Goal: Entertainment & Leisure: Consume media (video, audio)

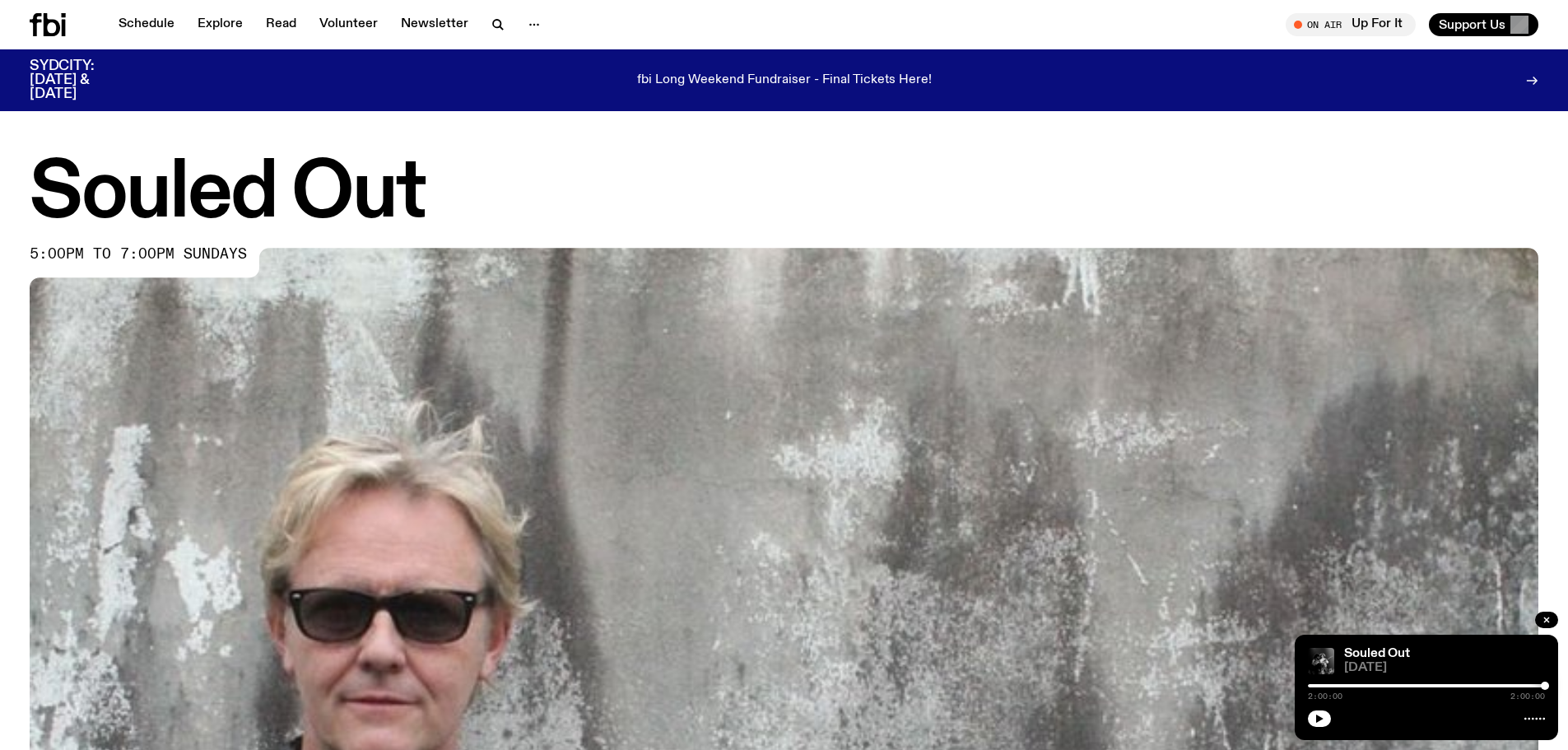
scroll to position [977, 0]
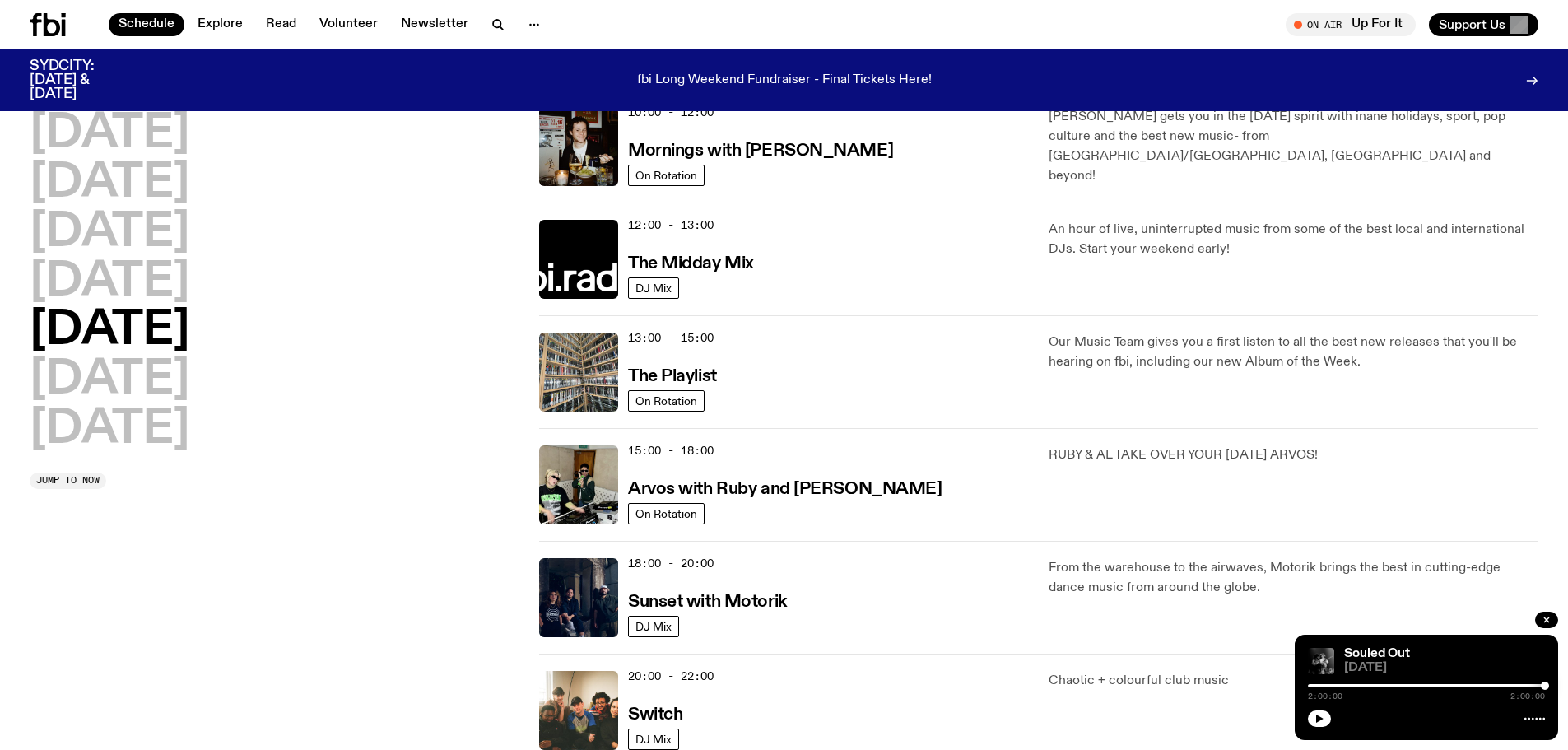
scroll to position [211, 0]
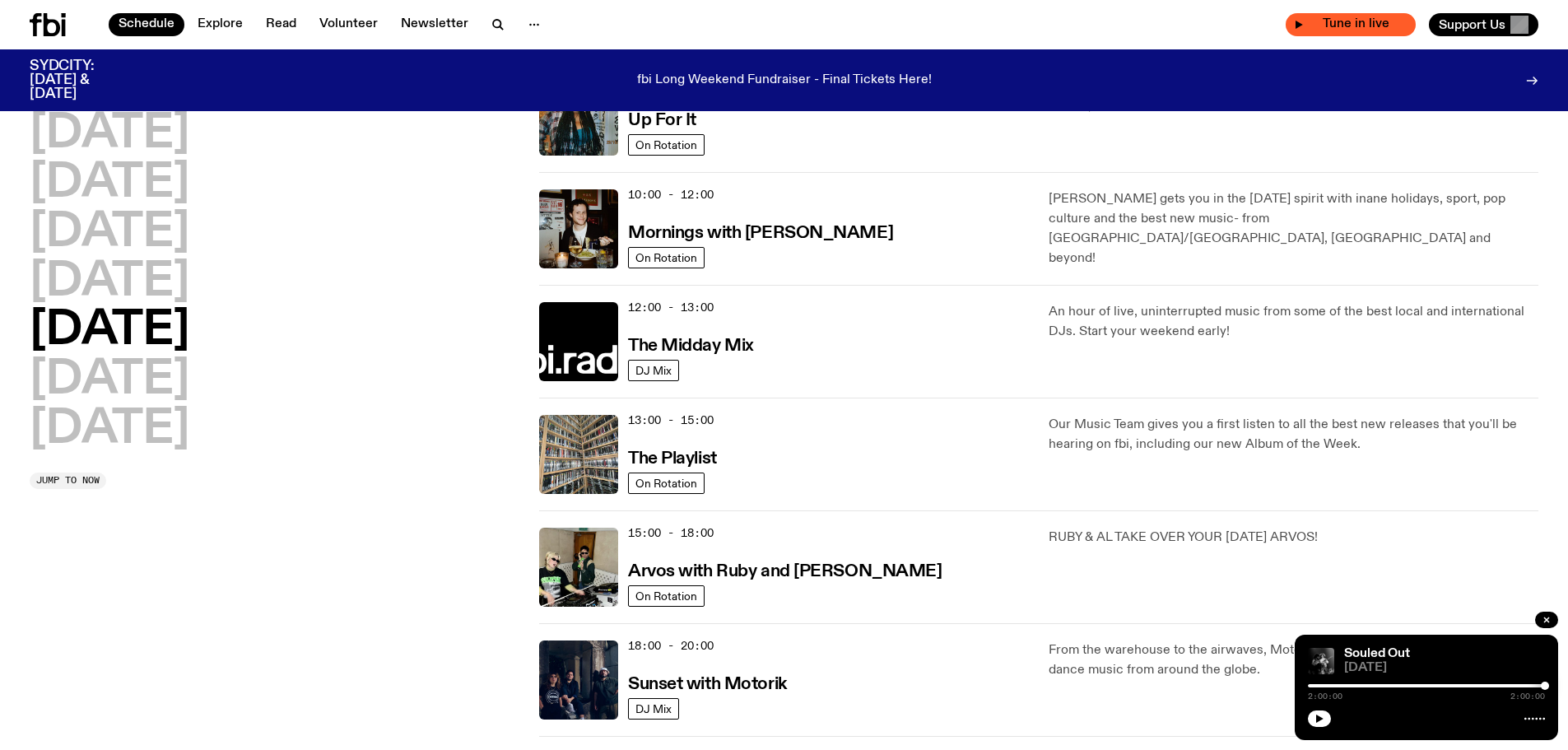
click at [1299, 25] on icon "button" at bounding box center [1299, 25] width 7 height 8
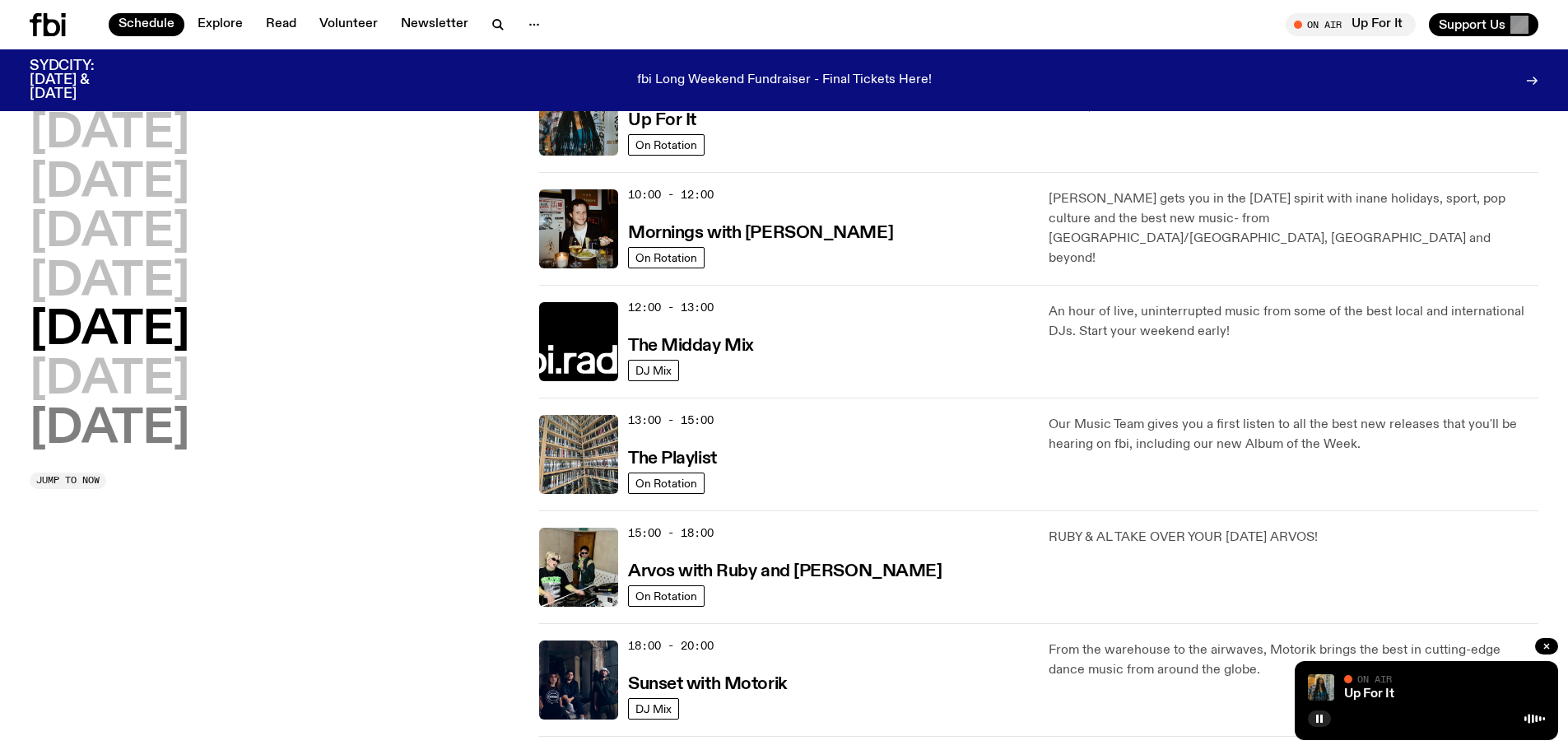
click at [123, 417] on h2 "[DATE]" at bounding box center [110, 429] width 160 height 46
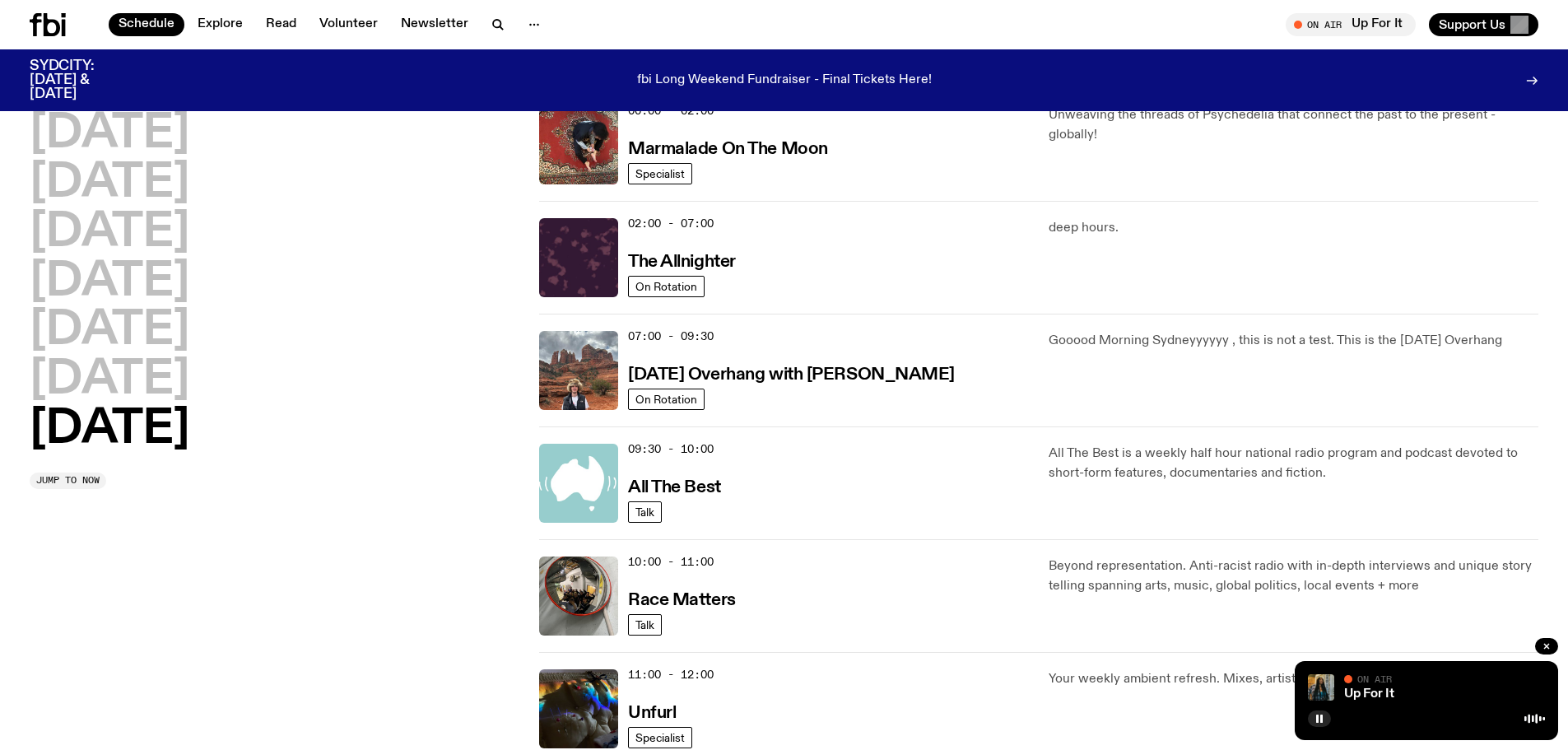
scroll to position [46, 0]
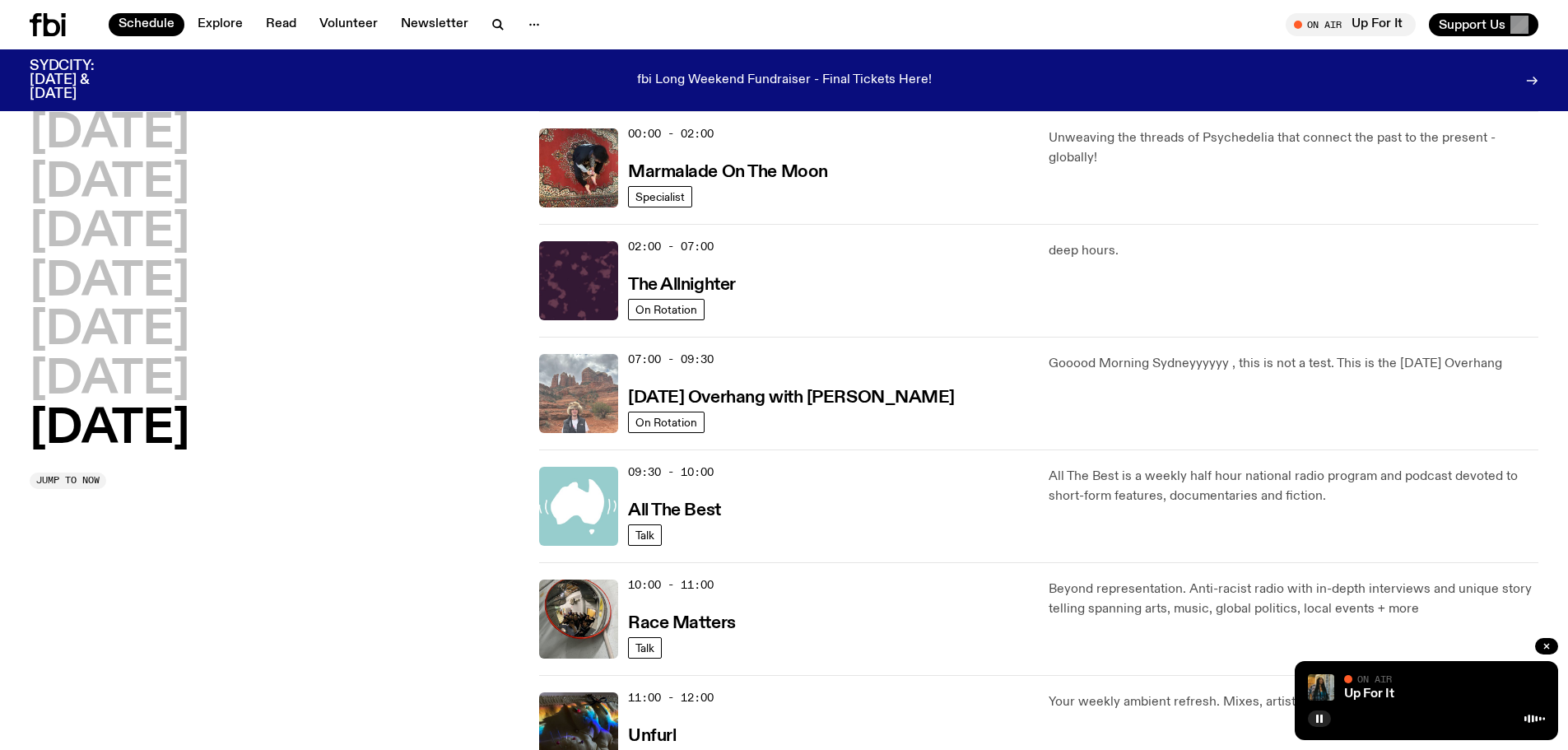
click at [613, 371] on img at bounding box center [578, 393] width 79 height 79
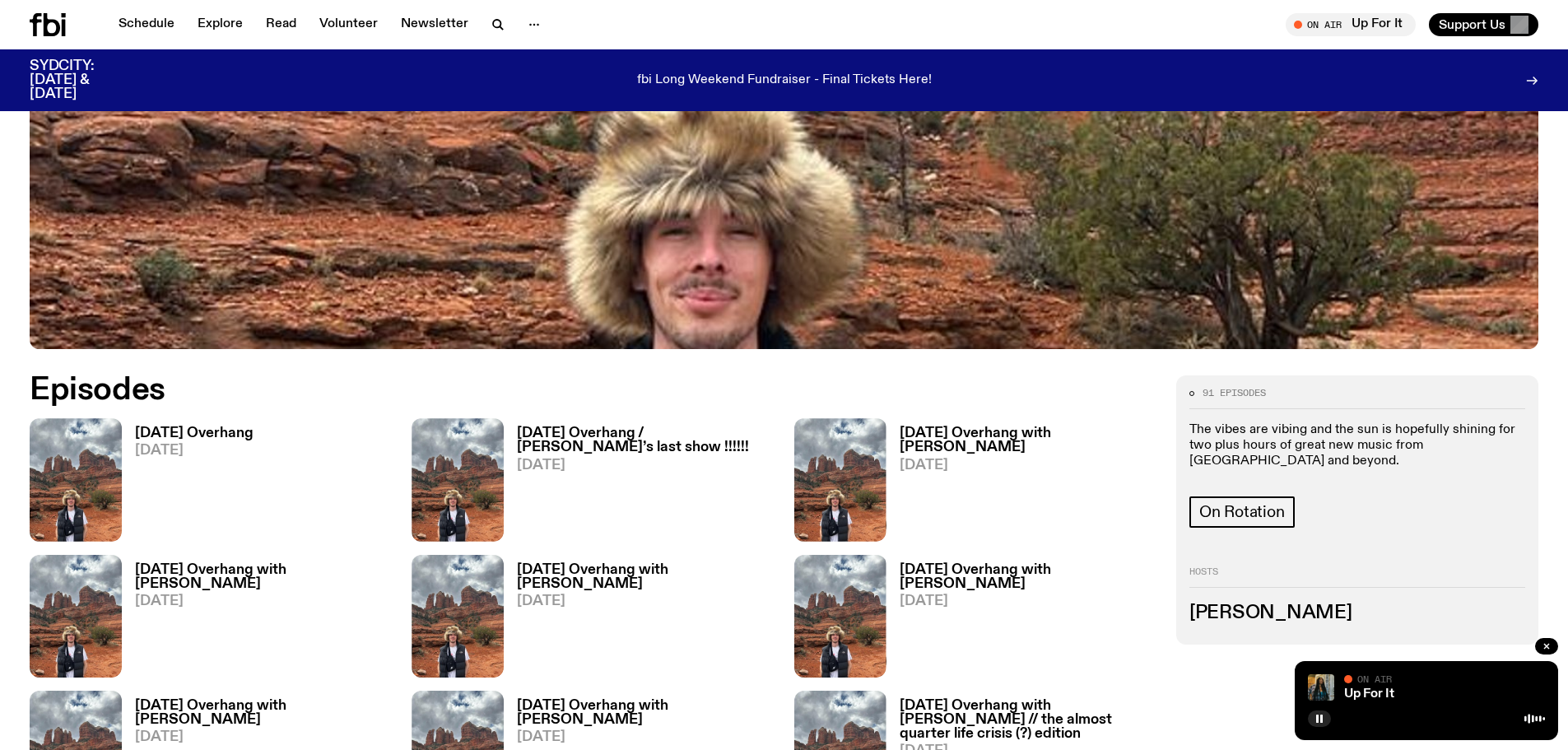
scroll to position [810, 0]
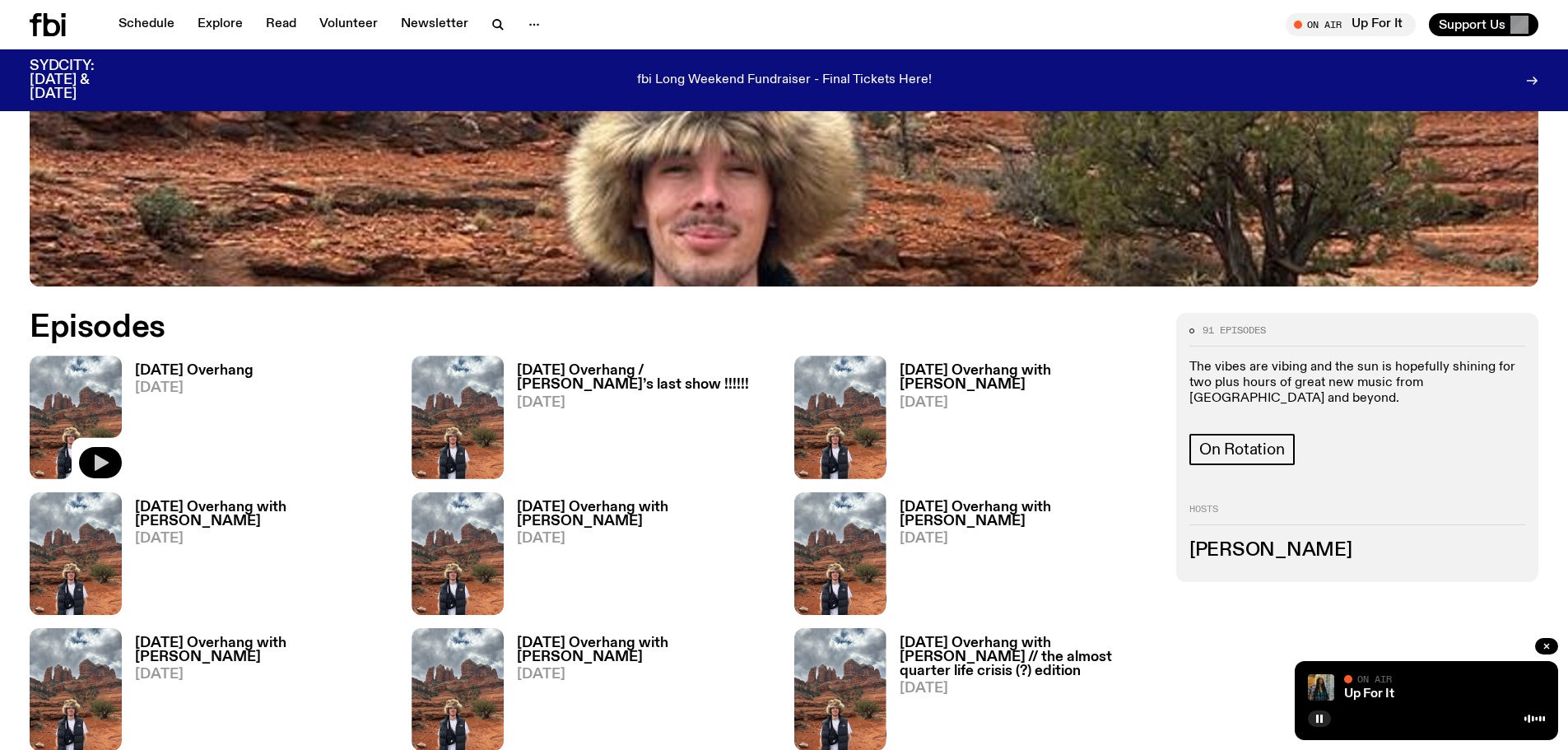
click at [99, 462] on icon "button" at bounding box center [101, 462] width 14 height 16
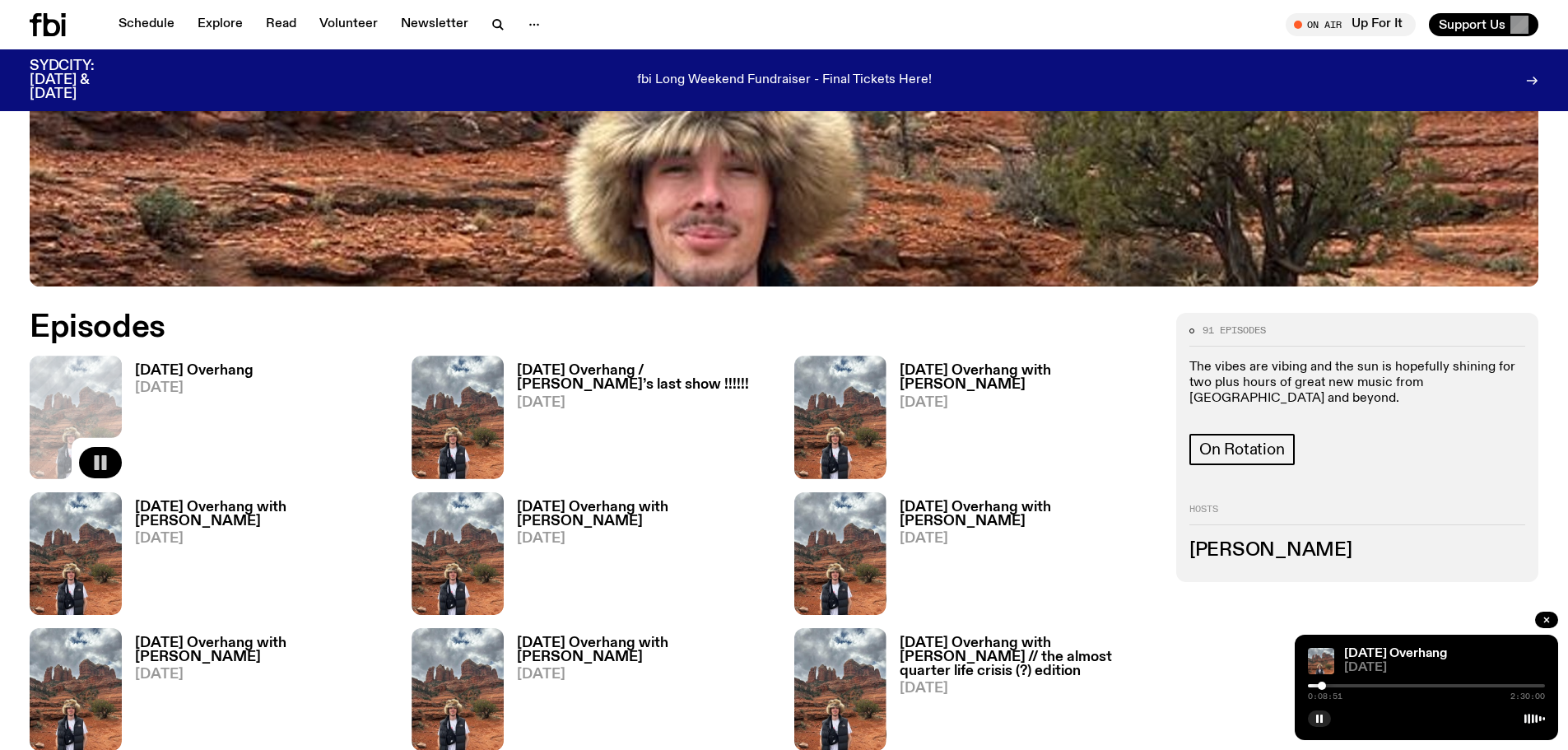
drag, startPoint x: 1309, startPoint y: 687, endPoint x: 1326, endPoint y: 686, distance: 17.0
click at [1326, 686] on div at bounding box center [1321, 686] width 8 height 8
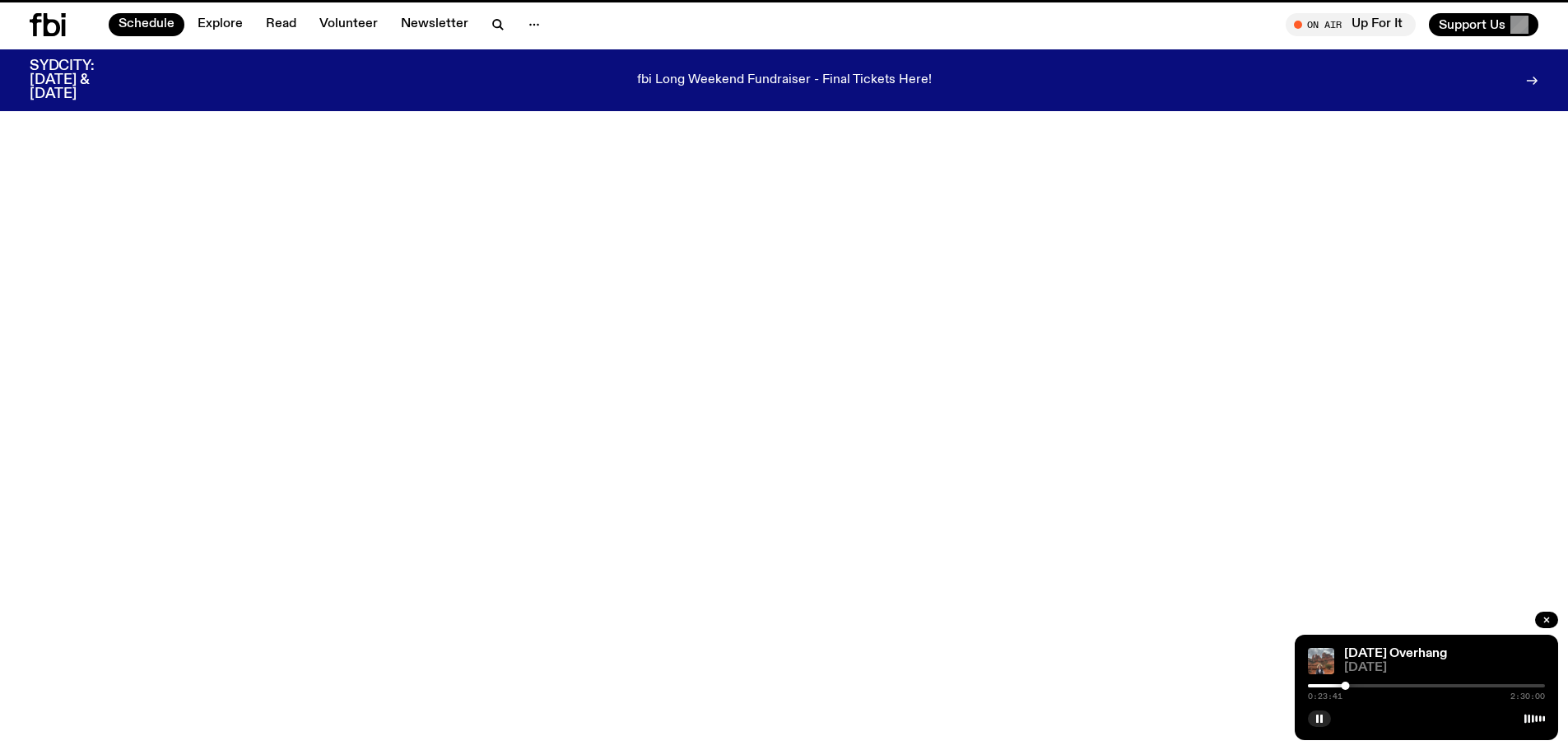
scroll to position [46, 0]
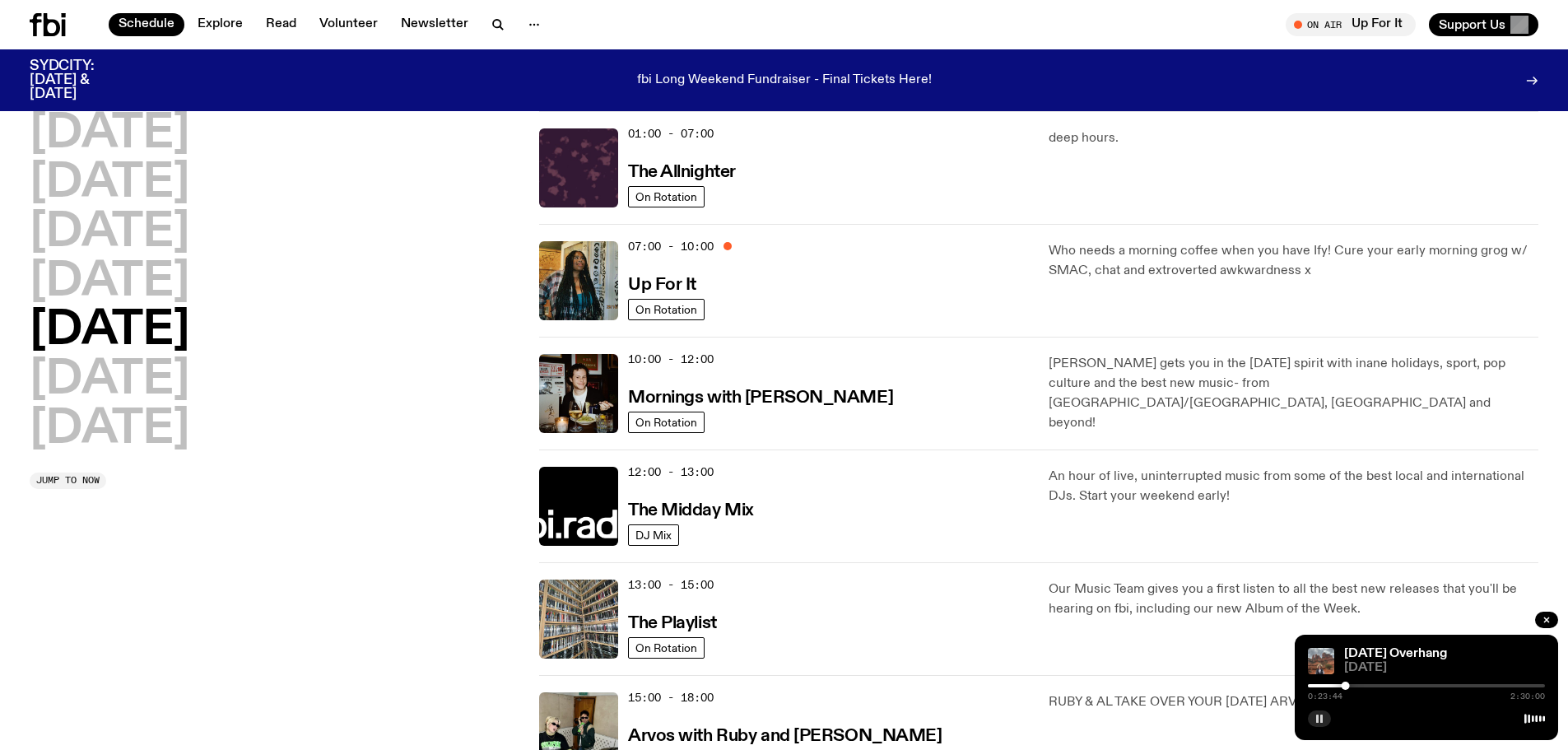
click at [1321, 716] on rect "button" at bounding box center [1321, 718] width 3 height 8
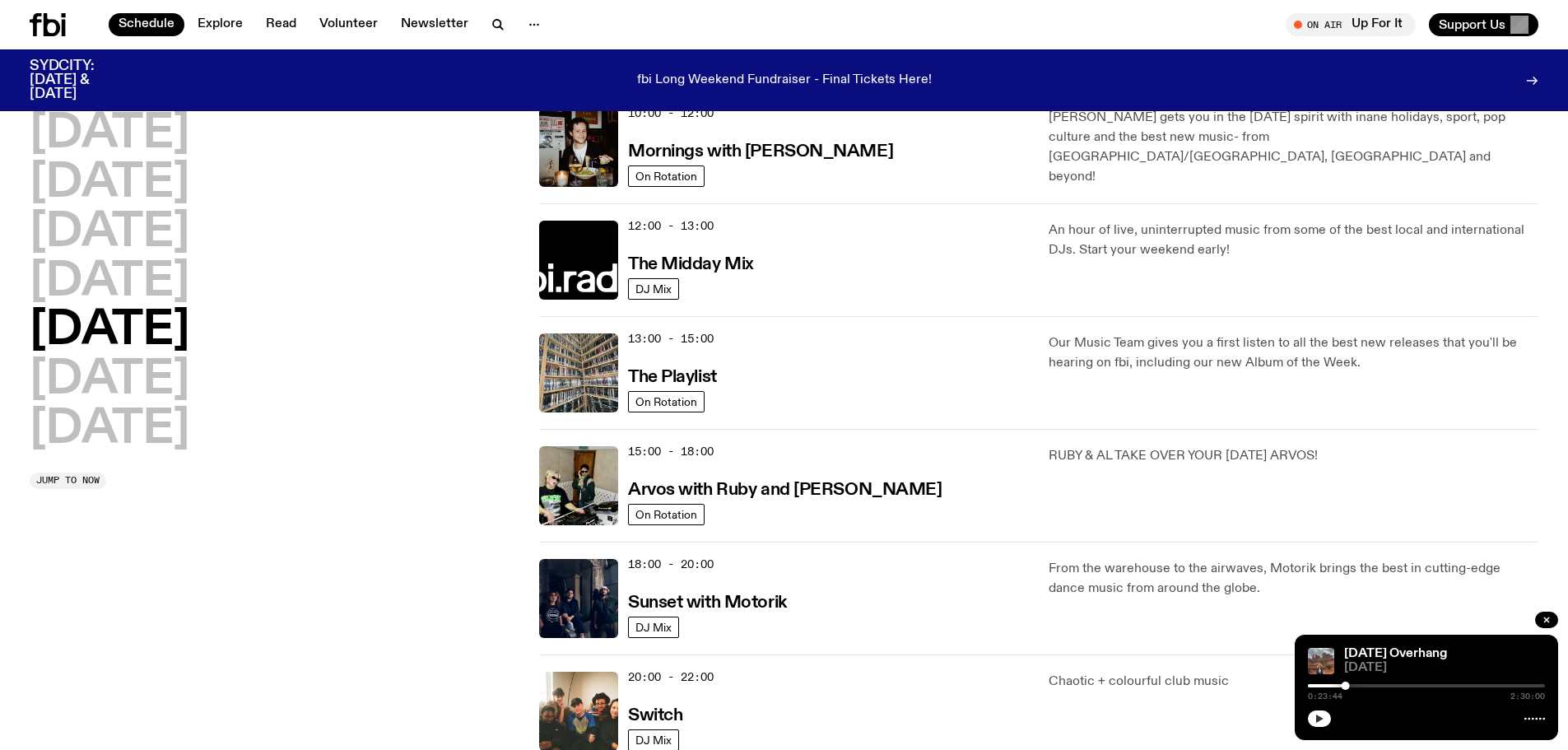
scroll to position [293, 0]
click at [121, 432] on h2 "[DATE]" at bounding box center [110, 429] width 160 height 46
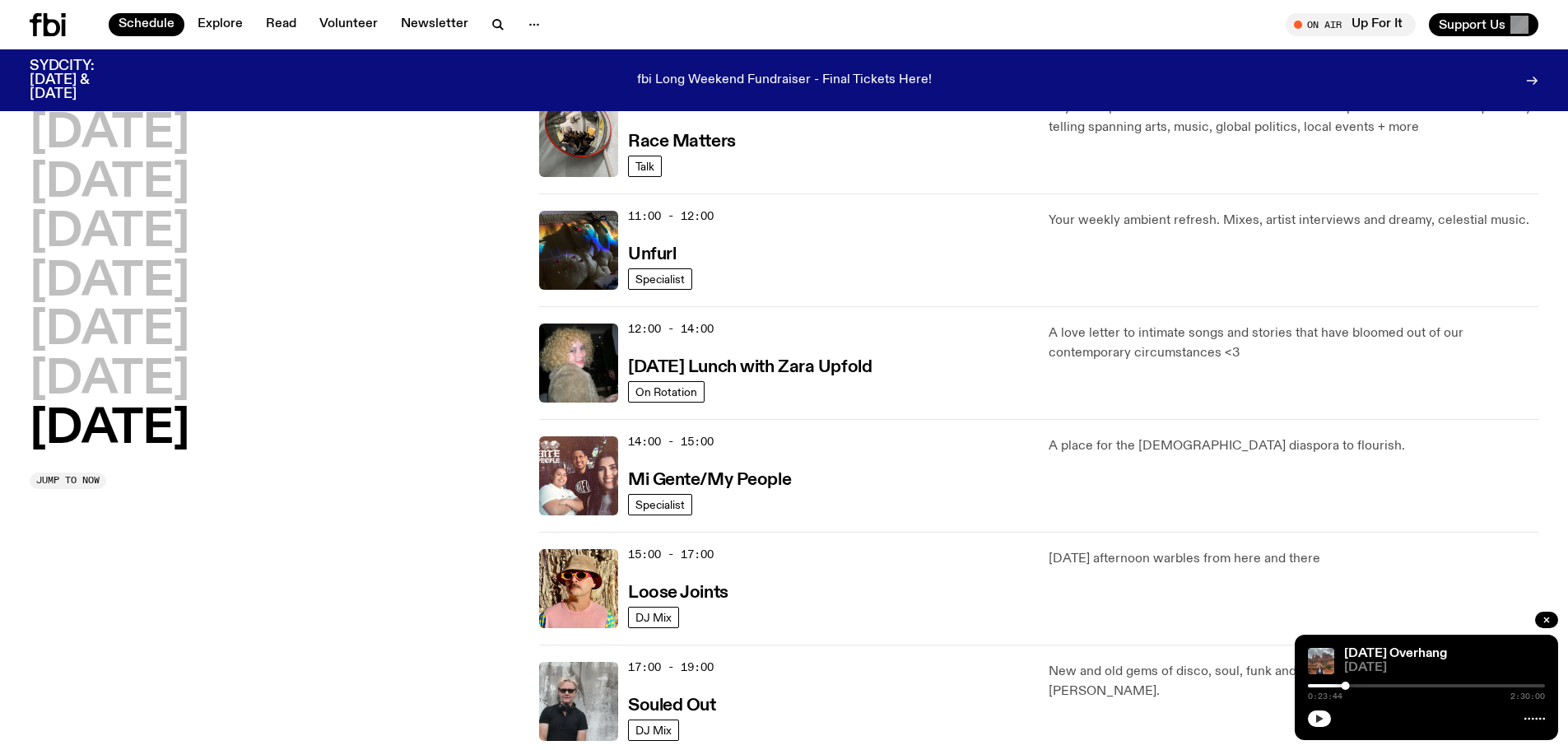
scroll to position [705, 0]
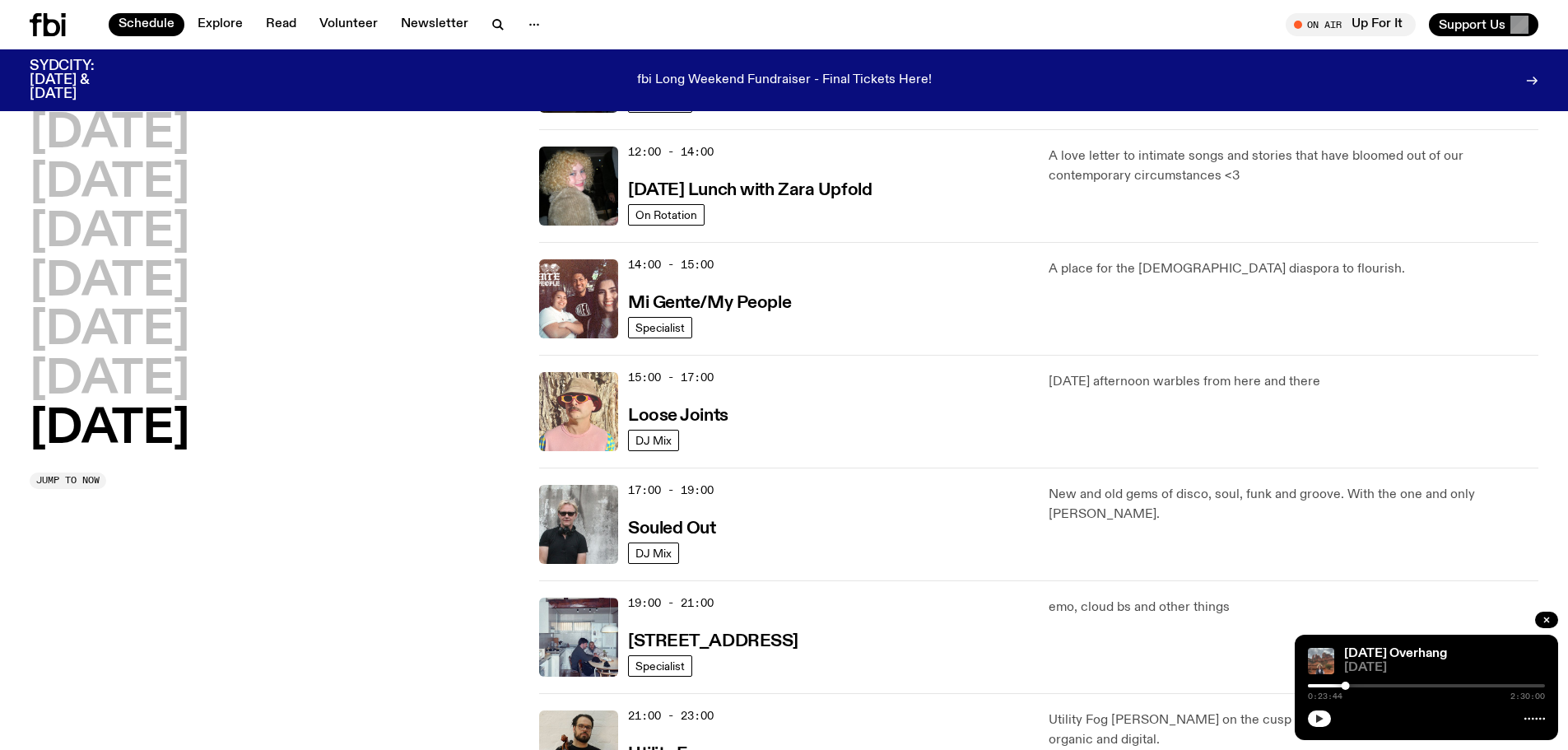
click at [583, 391] on img at bounding box center [578, 411] width 79 height 79
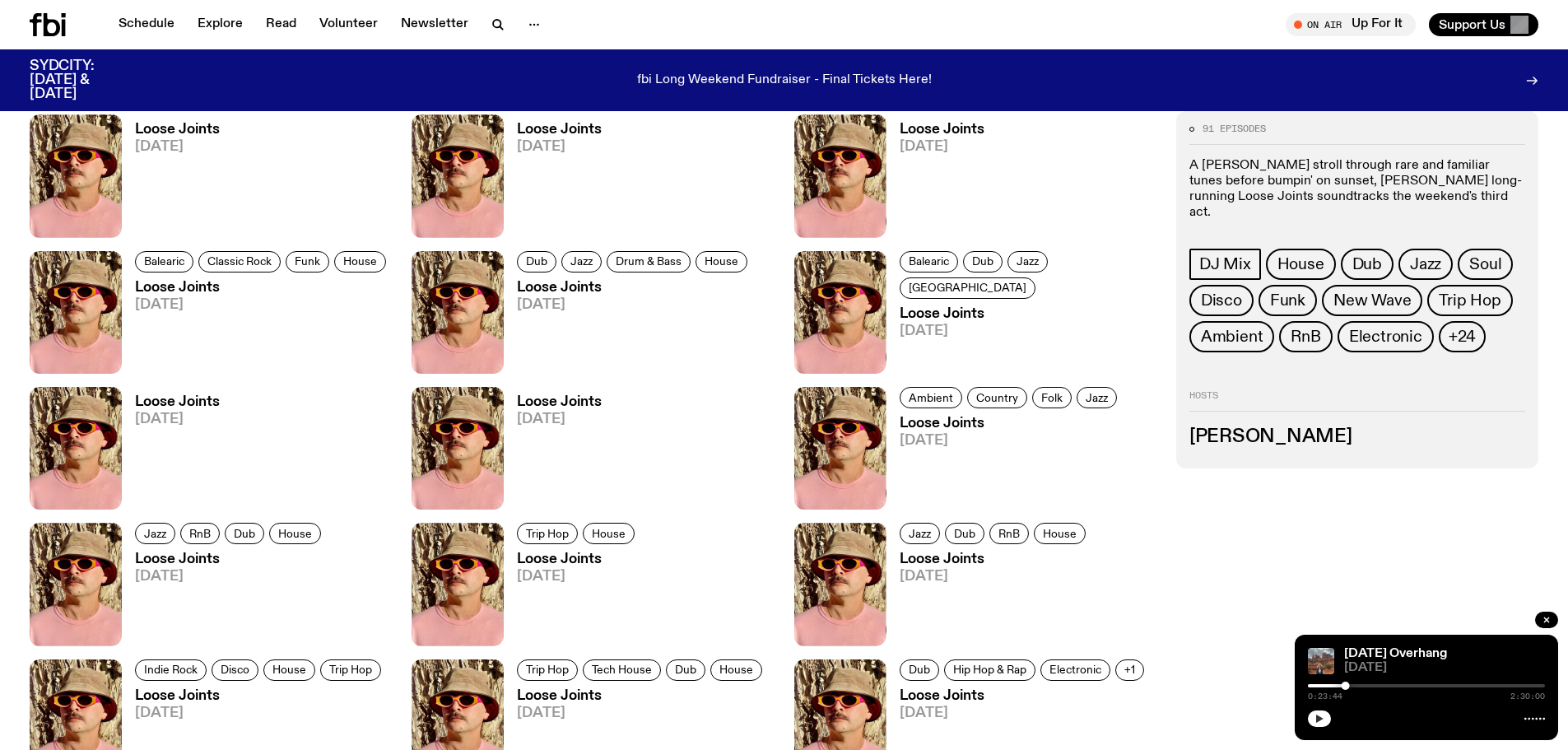
scroll to position [1061, 0]
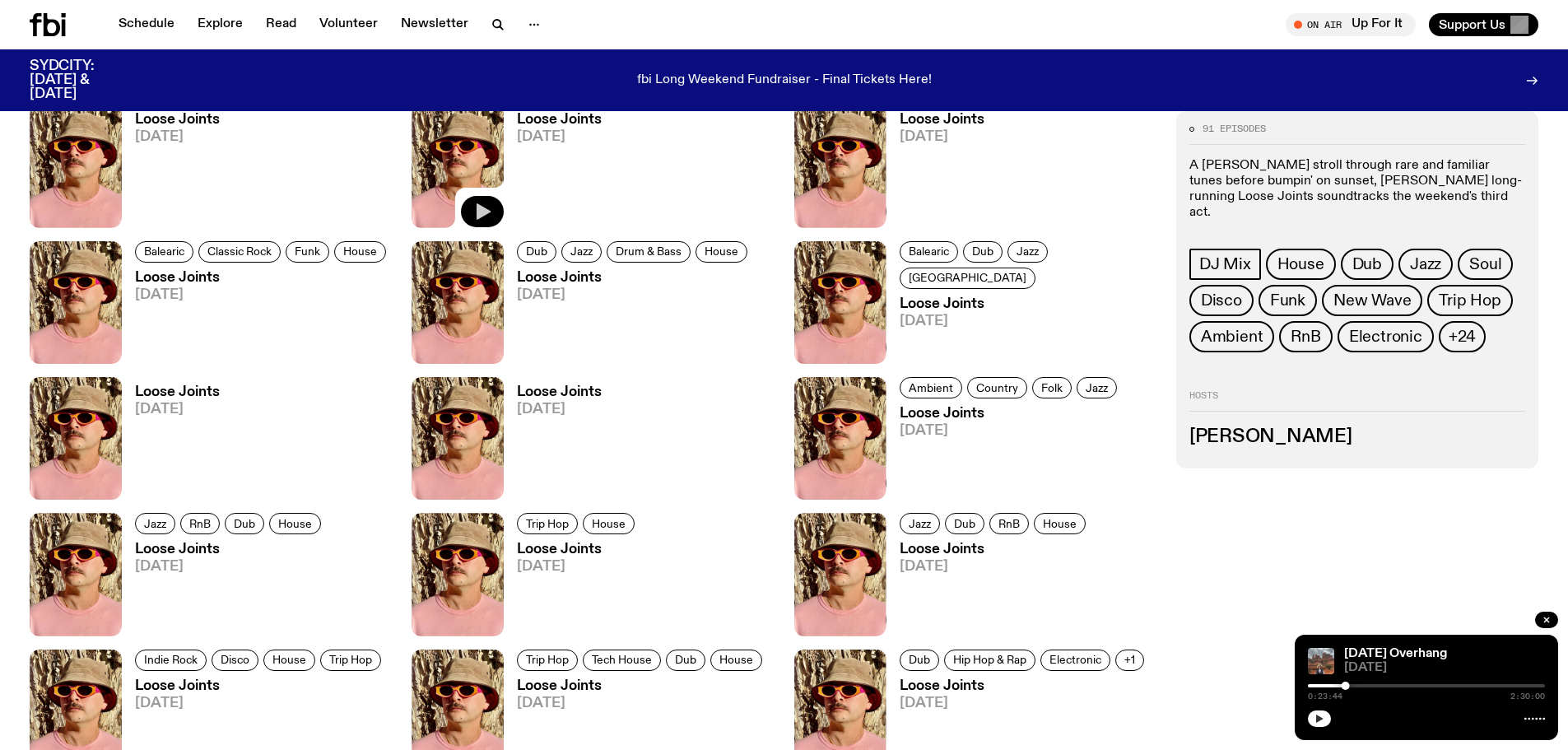
click at [488, 208] on icon "button" at bounding box center [482, 212] width 20 height 20
